Goal: Navigation & Orientation: Understand site structure

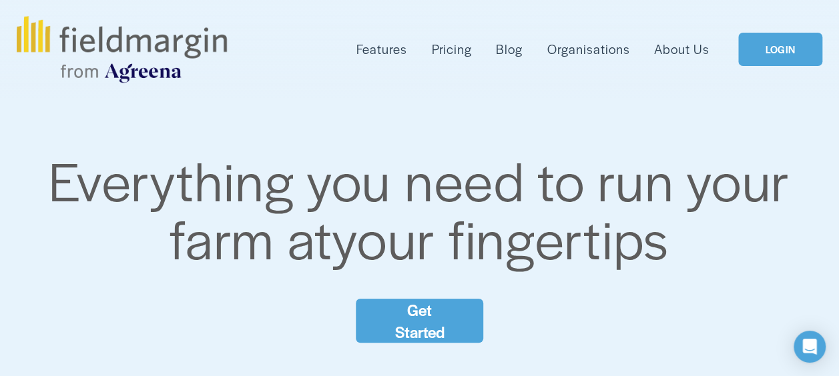
click at [781, 43] on link "LOGIN" at bounding box center [780, 50] width 84 height 34
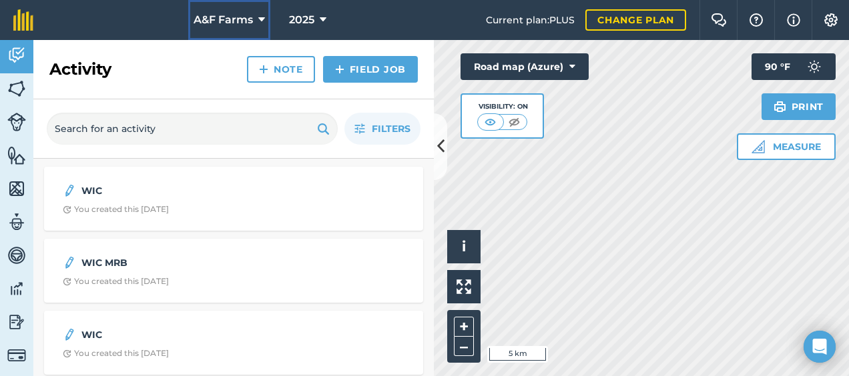
click at [260, 16] on icon at bounding box center [261, 20] width 7 height 16
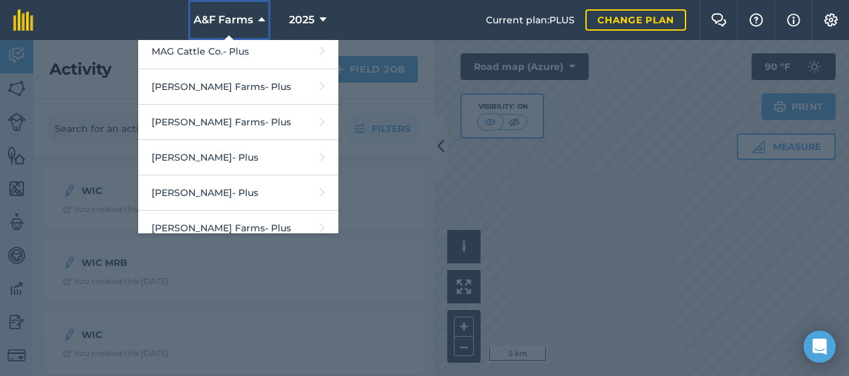
scroll to position [336, 0]
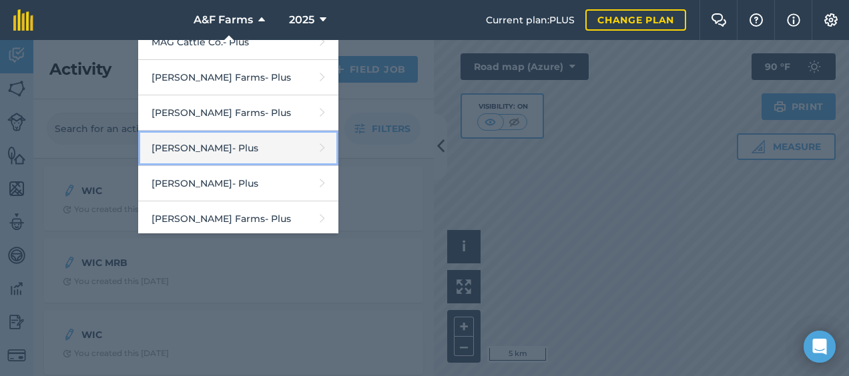
click at [226, 138] on link "Raymond Hebert - Plus" at bounding box center [238, 148] width 200 height 35
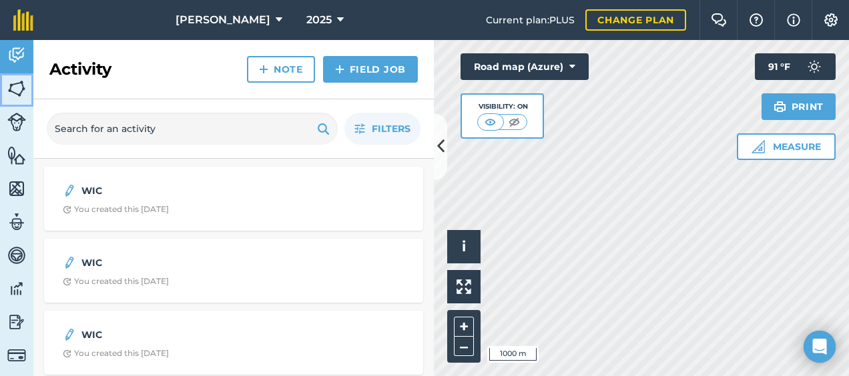
click at [19, 92] on img at bounding box center [16, 89] width 19 height 20
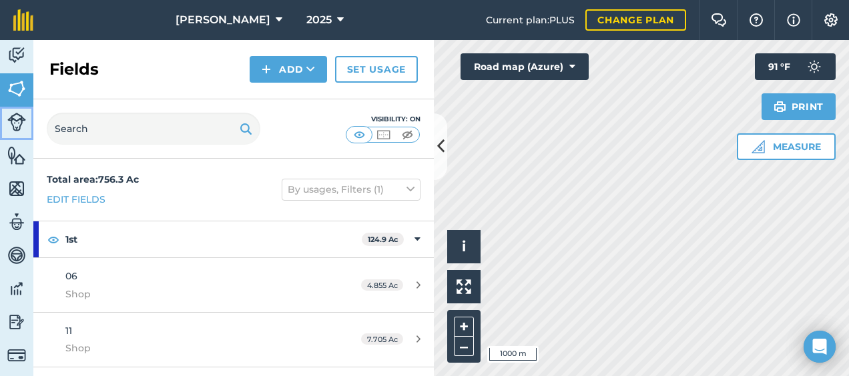
click at [14, 117] on img at bounding box center [16, 122] width 19 height 19
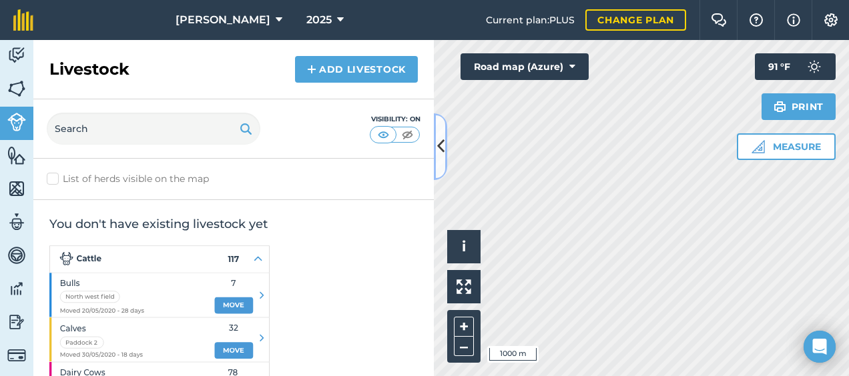
click at [440, 144] on icon at bounding box center [440, 146] width 7 height 23
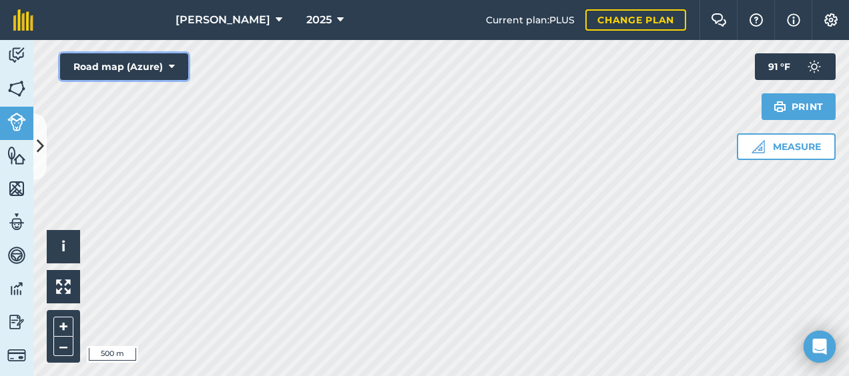
click at [176, 67] on button "Road map (Azure)" at bounding box center [124, 66] width 128 height 27
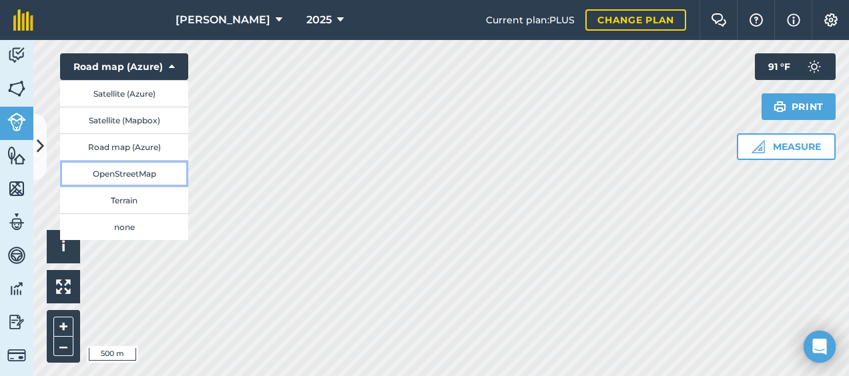
click at [142, 172] on button "OpenStreetMap" at bounding box center [124, 173] width 128 height 27
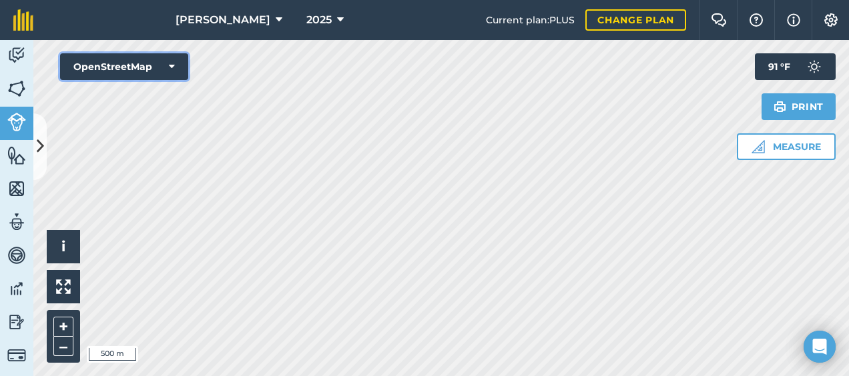
click at [182, 63] on button "OpenStreetMap" at bounding box center [124, 66] width 128 height 27
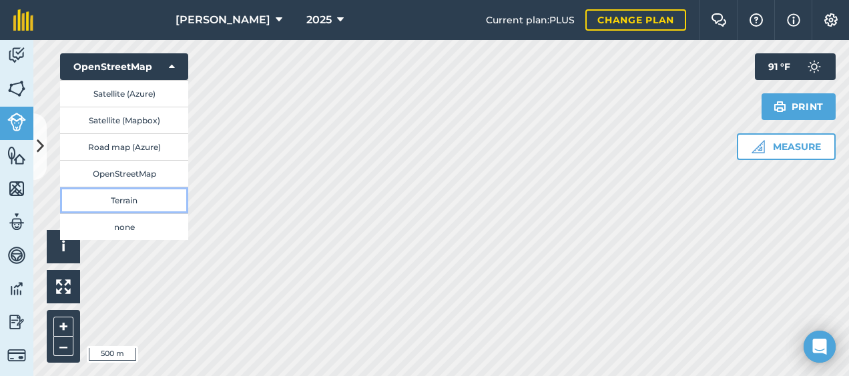
click at [124, 198] on button "Terrain" at bounding box center [124, 200] width 128 height 27
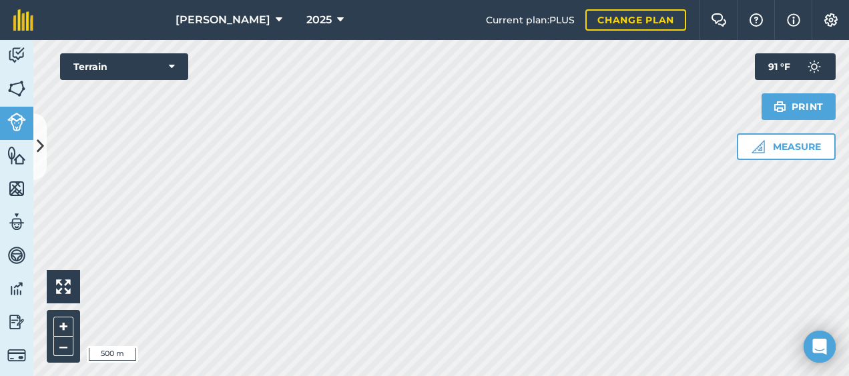
click at [394, 376] on html "Raymond Hebert 2025 Current plan : PLUS Change plan Farm Chat Help Info Setting…" at bounding box center [424, 188] width 849 height 376
click at [12, 48] on img at bounding box center [16, 55] width 19 height 20
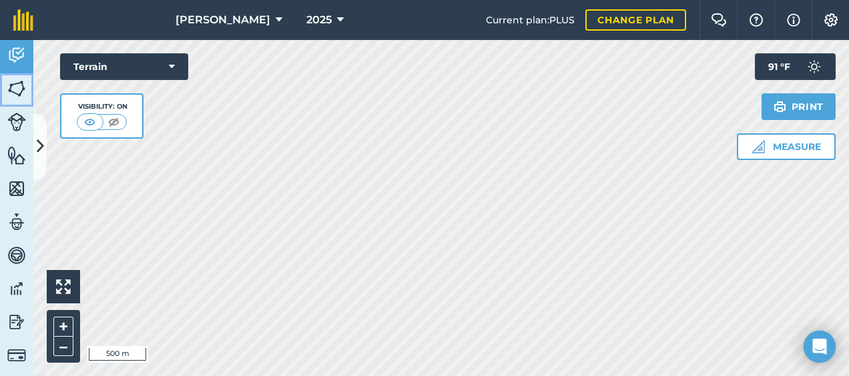
click at [14, 87] on img at bounding box center [16, 89] width 19 height 20
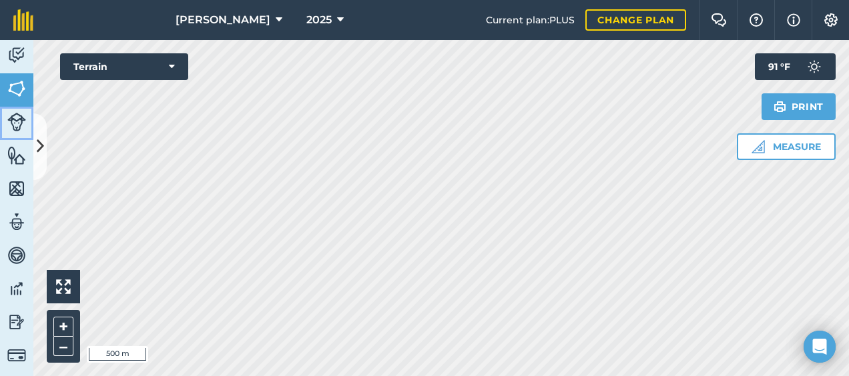
click at [17, 119] on img at bounding box center [16, 122] width 19 height 19
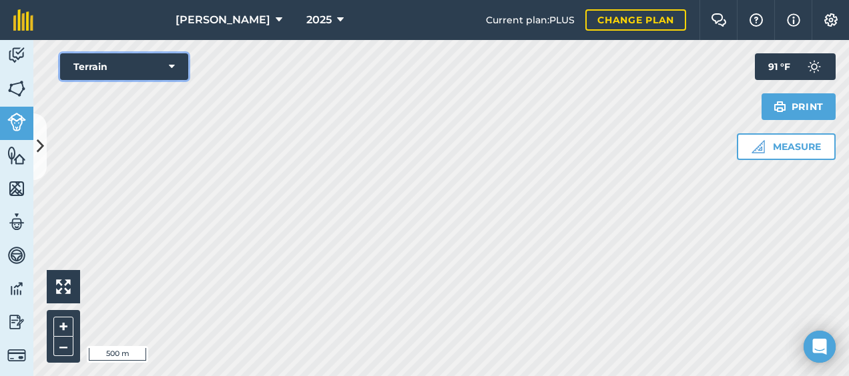
click at [171, 65] on icon at bounding box center [172, 66] width 6 height 13
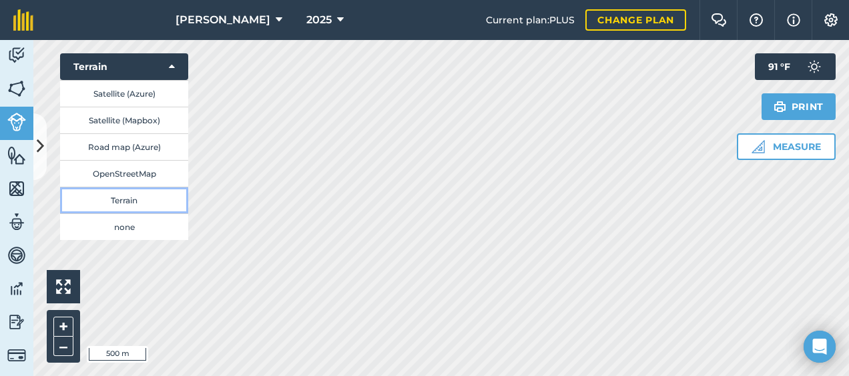
click at [127, 198] on button "Terrain" at bounding box center [124, 200] width 128 height 27
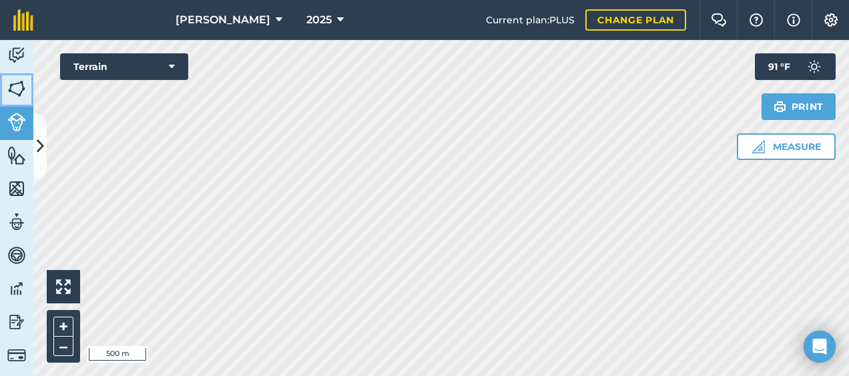
click at [20, 86] on img at bounding box center [16, 89] width 19 height 20
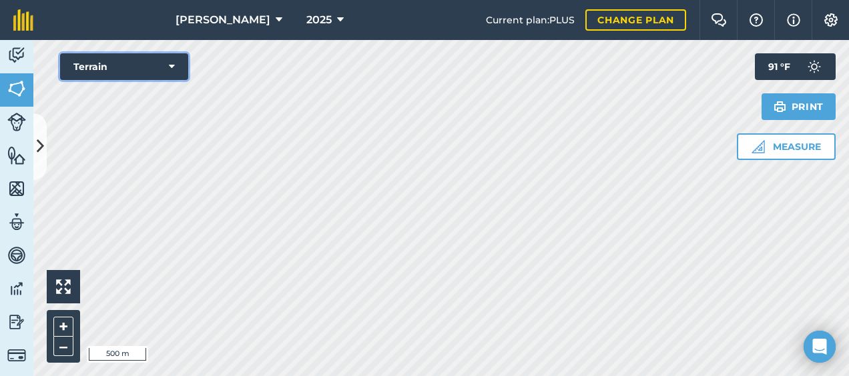
click at [174, 65] on icon at bounding box center [172, 66] width 6 height 13
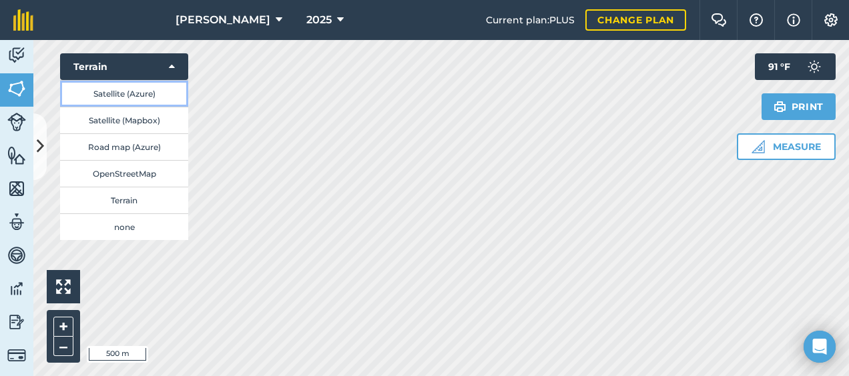
click at [155, 93] on button "Satellite (Azure)" at bounding box center [124, 93] width 128 height 27
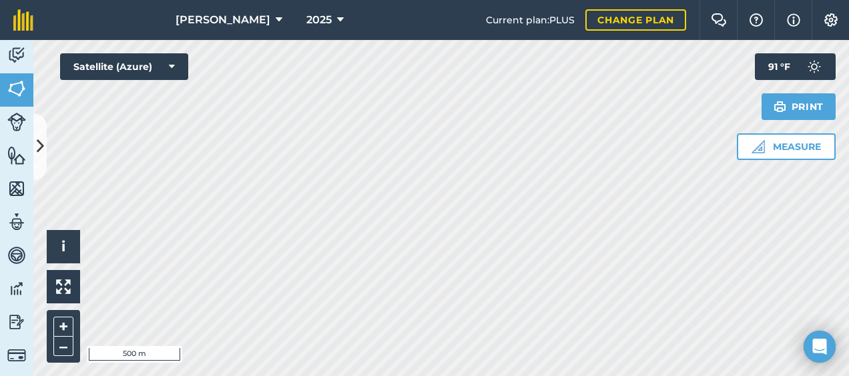
click at [502, 376] on html "Raymond Hebert 2025 Current plan : PLUS Change plan Farm Chat Help Info Setting…" at bounding box center [424, 188] width 849 height 376
click at [19, 121] on img at bounding box center [16, 122] width 19 height 19
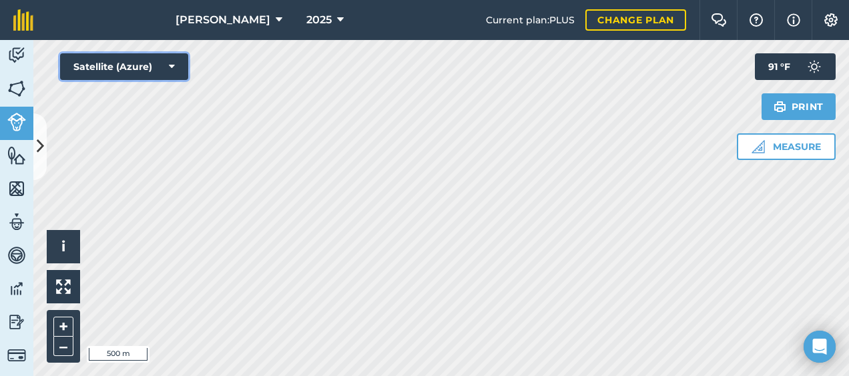
click at [174, 67] on icon at bounding box center [172, 66] width 6 height 13
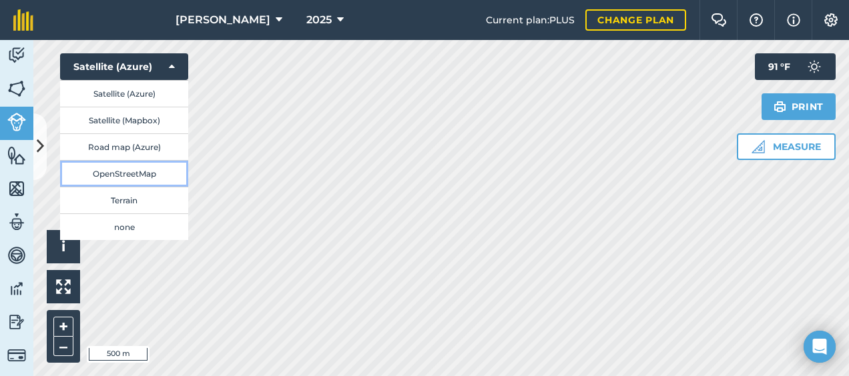
click at [141, 169] on button "OpenStreetMap" at bounding box center [124, 173] width 128 height 27
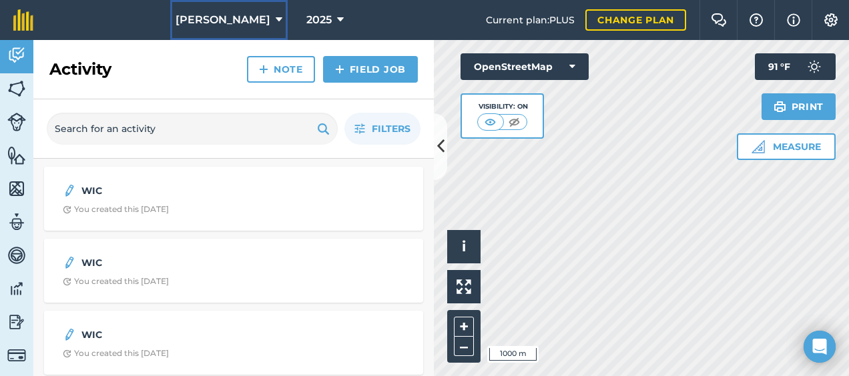
click at [257, 20] on span "Raymond Hebert" at bounding box center [223, 20] width 95 height 16
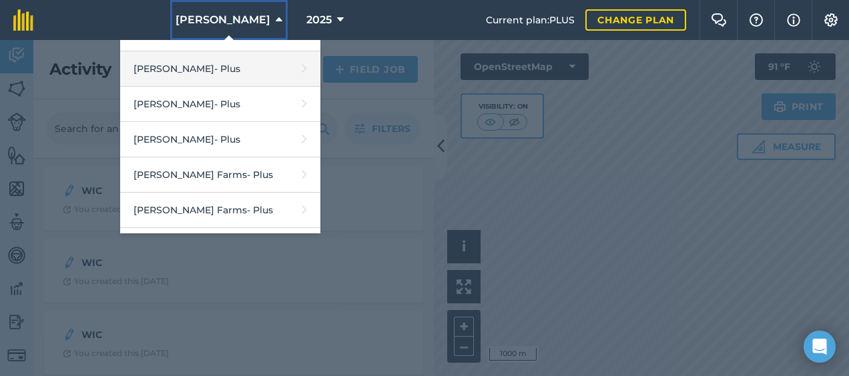
scroll to position [133, 0]
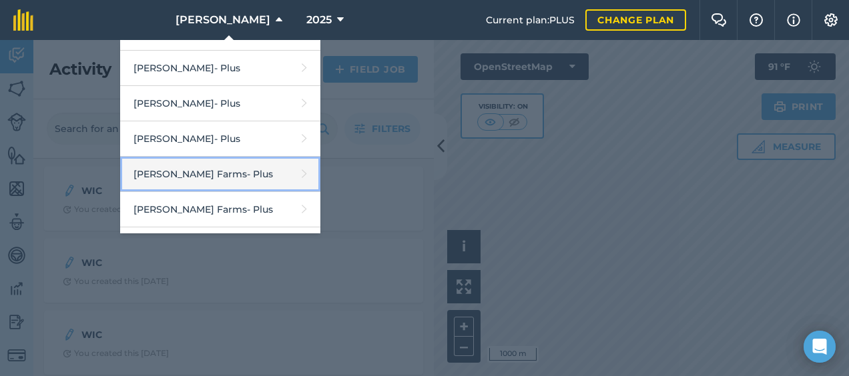
click at [198, 169] on link "Freyou Farms - Plus" at bounding box center [220, 174] width 200 height 35
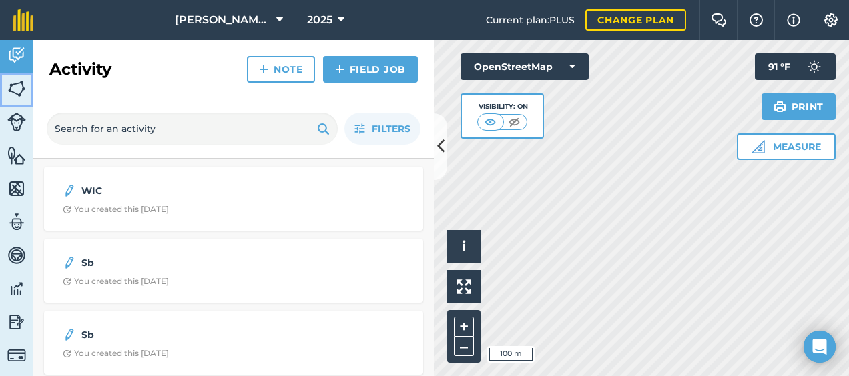
click at [13, 83] on img at bounding box center [16, 89] width 19 height 20
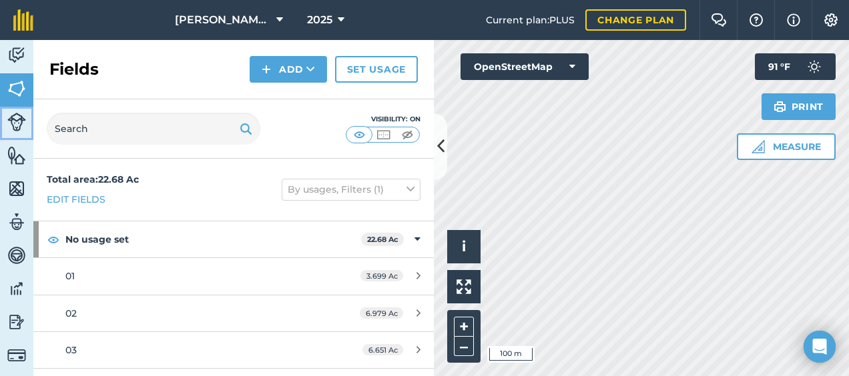
click at [23, 120] on img at bounding box center [16, 122] width 19 height 19
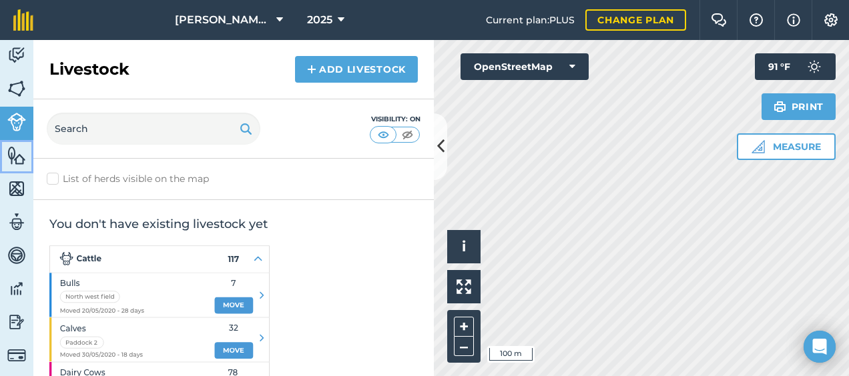
click at [16, 166] on link "Features" at bounding box center [16, 156] width 33 height 33
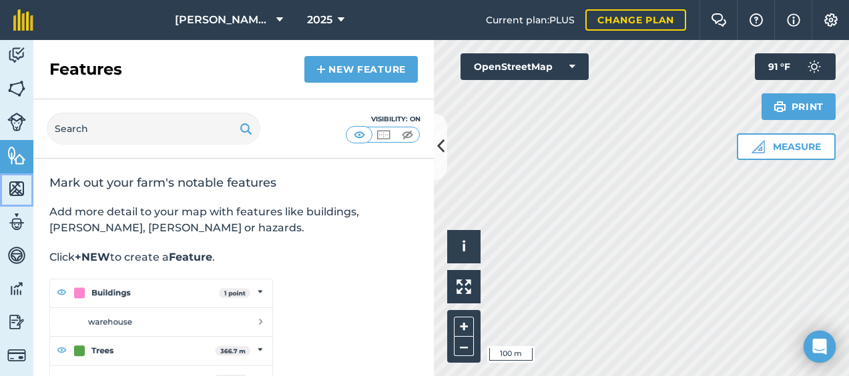
click at [17, 188] on img at bounding box center [16, 189] width 19 height 20
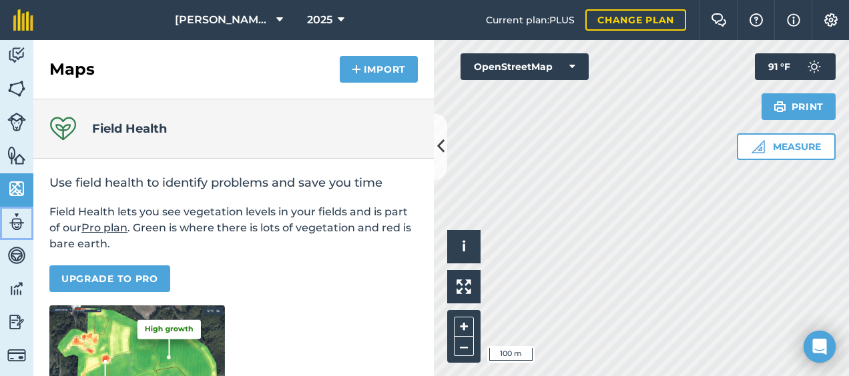
click at [21, 227] on img at bounding box center [16, 222] width 19 height 20
select select "MEMBER"
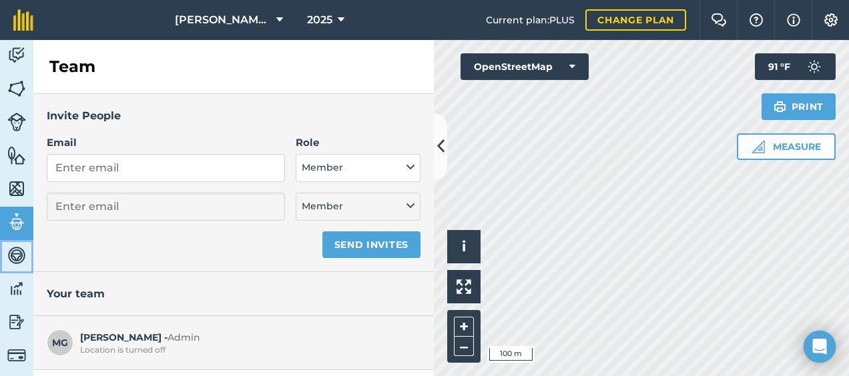
click at [21, 257] on img at bounding box center [16, 256] width 19 height 20
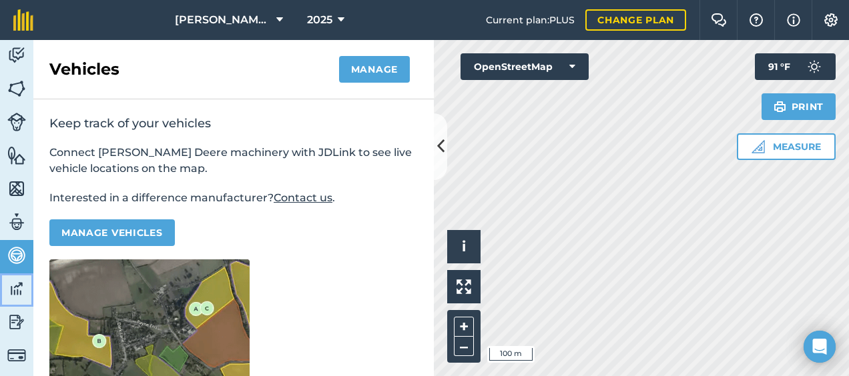
click at [16, 283] on img at bounding box center [16, 289] width 19 height 20
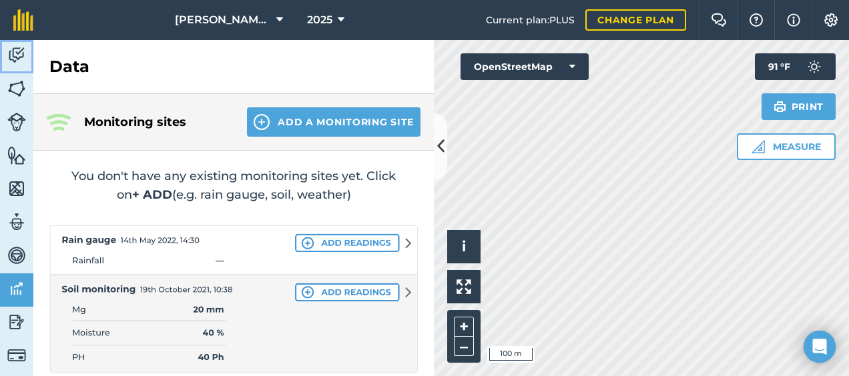
click at [23, 52] on img at bounding box center [16, 55] width 19 height 20
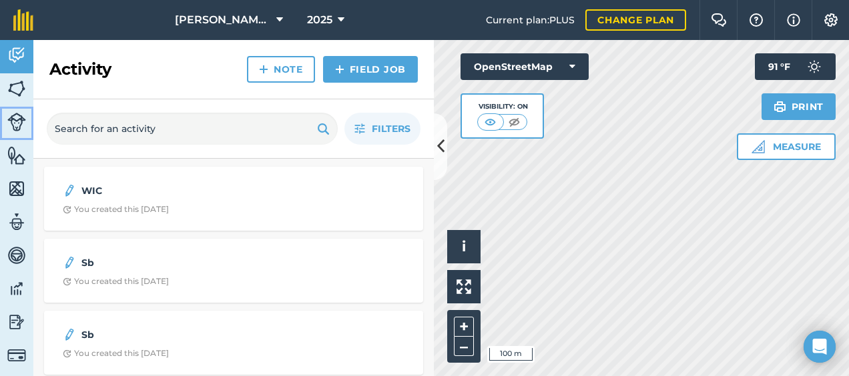
click at [18, 113] on img at bounding box center [16, 122] width 19 height 19
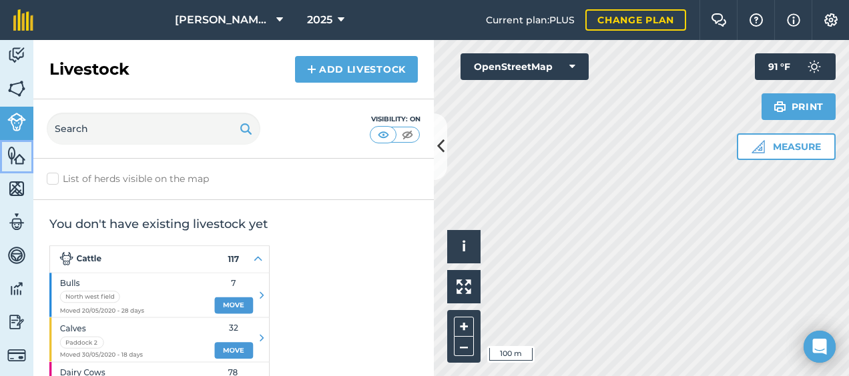
click at [13, 154] on img at bounding box center [16, 155] width 19 height 20
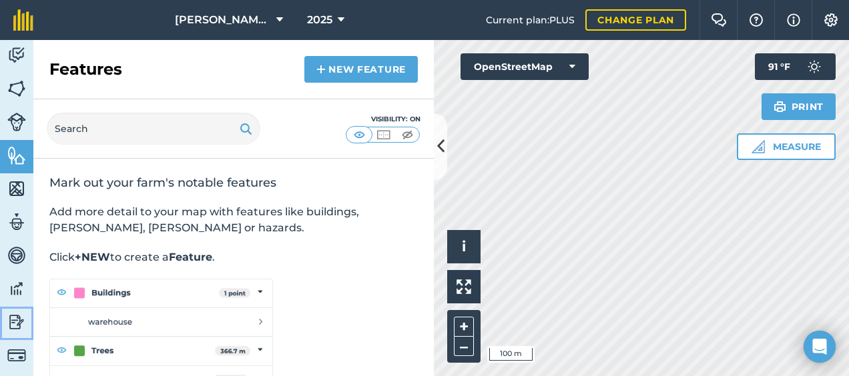
click at [15, 326] on img at bounding box center [16, 322] width 19 height 20
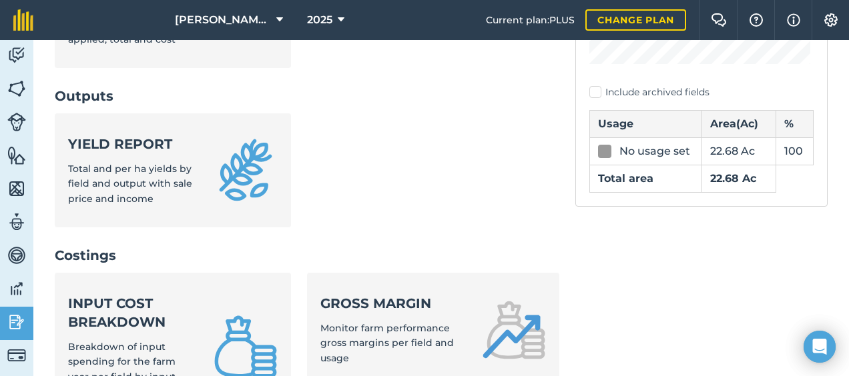
scroll to position [334, 0]
